Goal: Find specific page/section: Locate a particular part of the current website

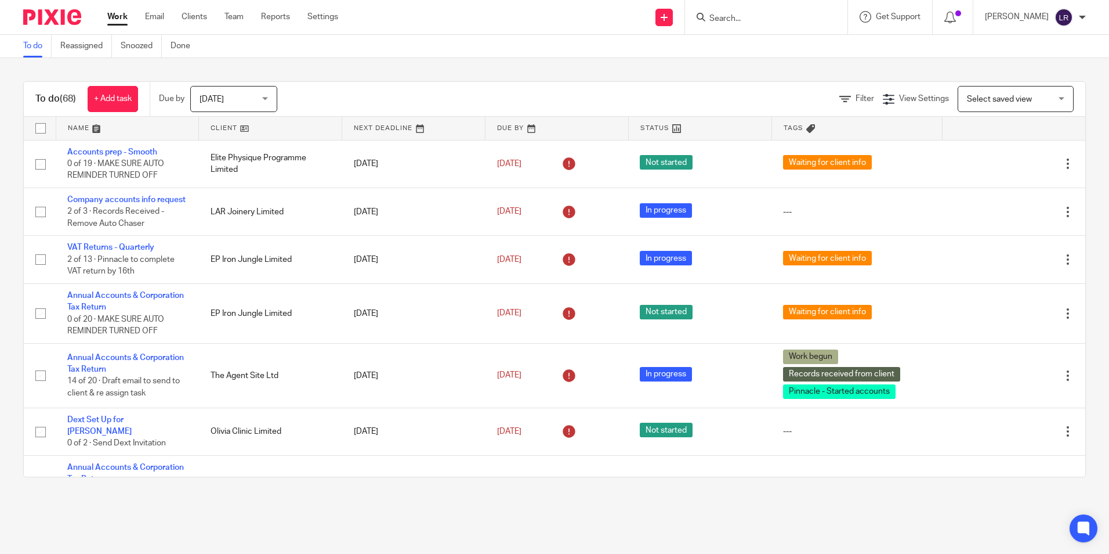
click at [800, 20] on input "Search" at bounding box center [760, 19] width 104 height 10
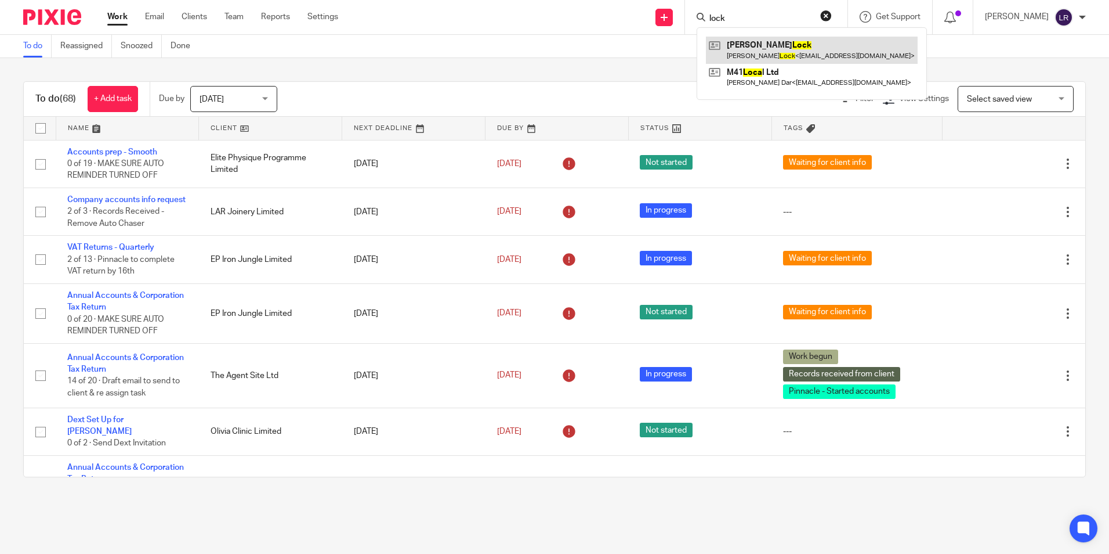
type input "lock"
click at [797, 52] on link at bounding box center [812, 50] width 212 height 27
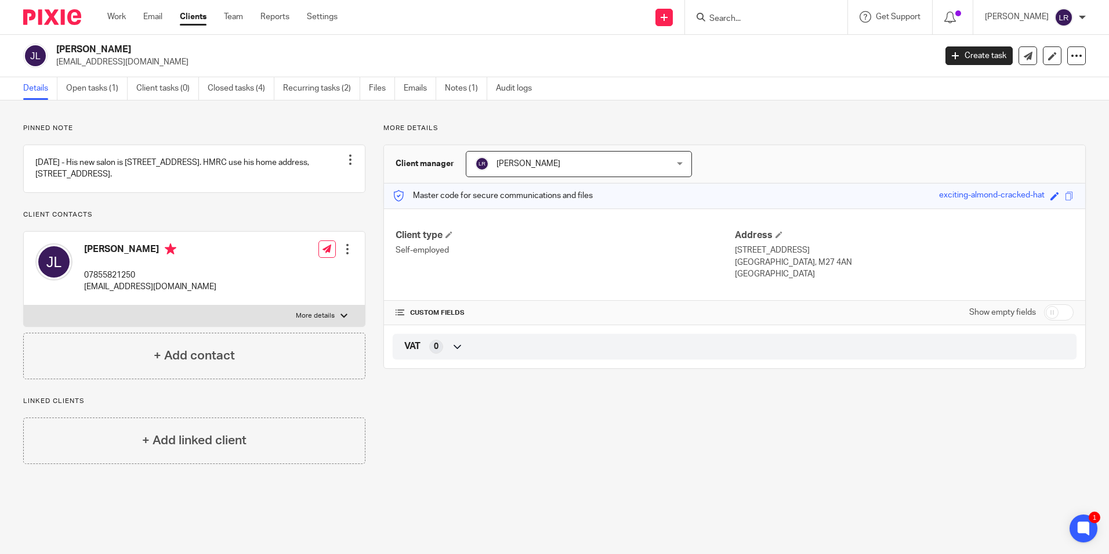
click at [322, 320] on p "More details" at bounding box center [315, 315] width 39 height 9
click at [24, 305] on input "More details" at bounding box center [23, 305] width 1 height 1
checkbox input "true"
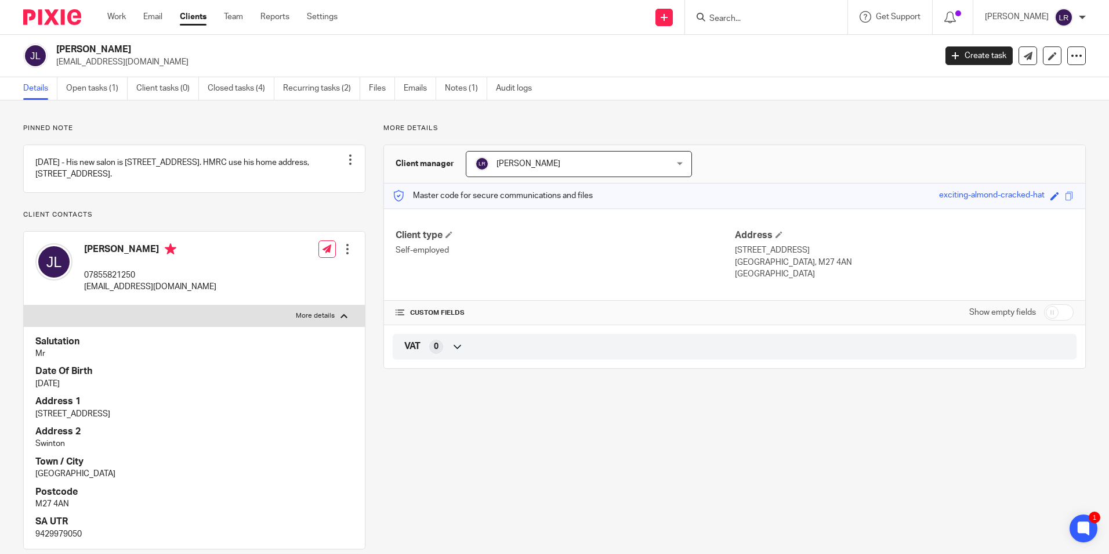
scroll to position [116, 0]
